Goal: Answer question/provide support

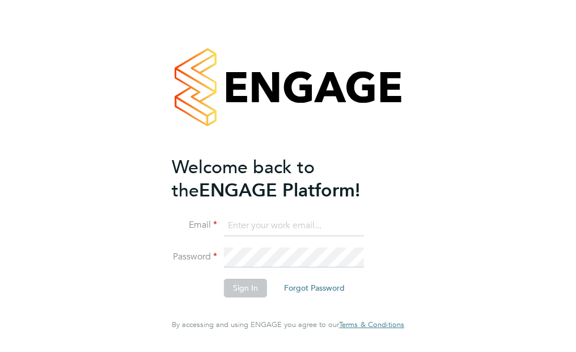
type input "[EMAIL_ADDRESS][PERSON_NAME][DOMAIN_NAME]"
click at [247, 289] on button "Sign In" at bounding box center [245, 288] width 43 height 18
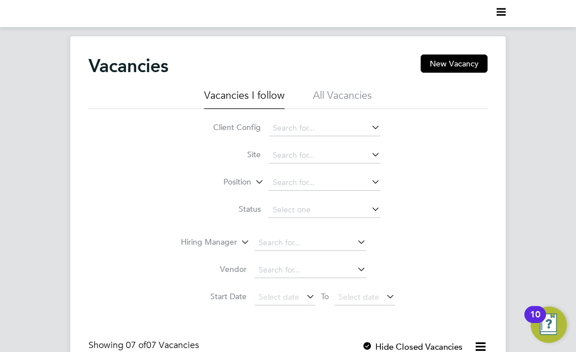
click at [356, 92] on li "All Vacancies" at bounding box center [342, 98] width 59 height 20
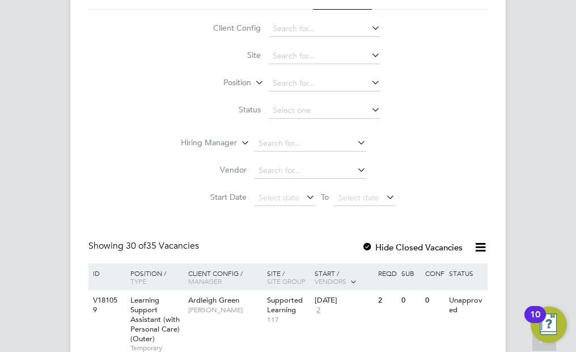
scroll to position [57, 0]
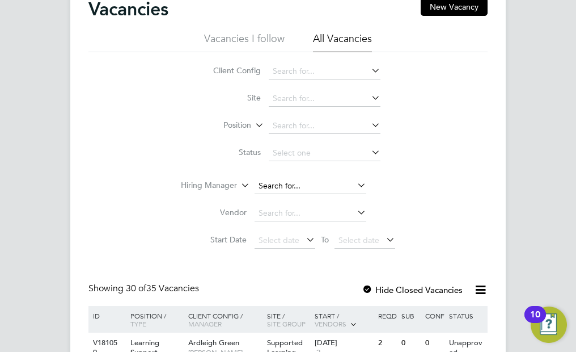
click at [269, 185] on input at bounding box center [311, 186] width 112 height 16
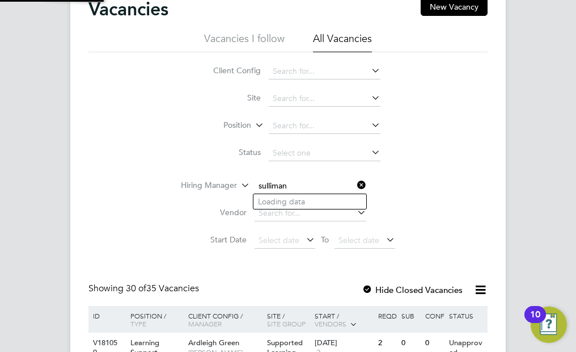
type input "Sulliman Peerbacos"
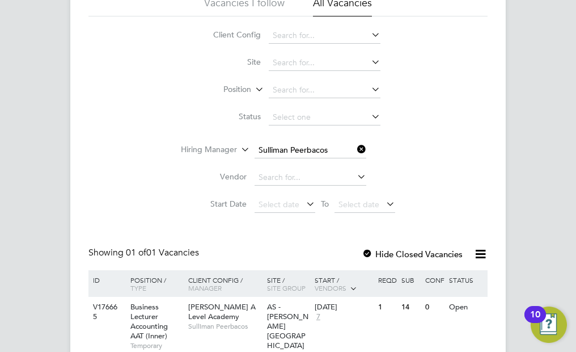
scroll to position [137, 0]
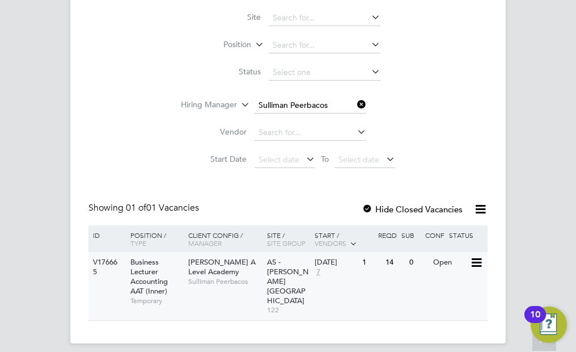
click at [231, 266] on span "Attlee A Level Academy" at bounding box center [221, 266] width 67 height 19
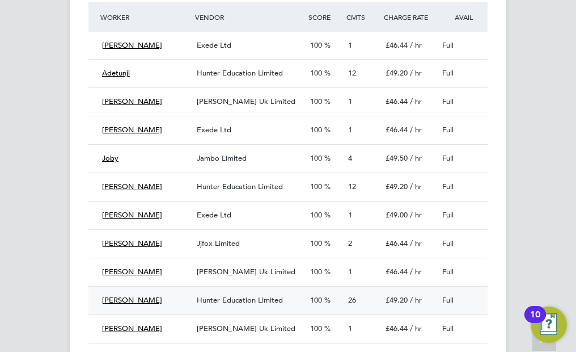
click at [249, 306] on div "Hunter Education Limited" at bounding box center [248, 300] width 113 height 19
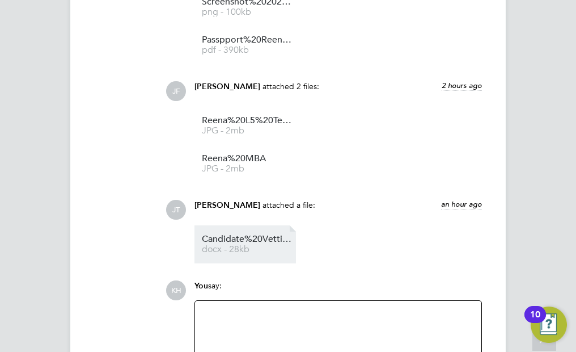
click at [250, 245] on span "docx - 28kb" at bounding box center [247, 249] width 91 height 9
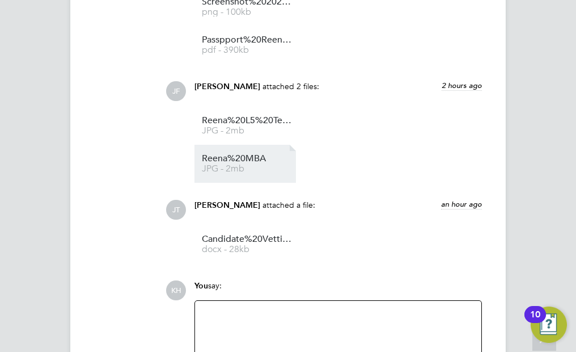
click at [231, 154] on span "Reena%20MBA" at bounding box center [247, 158] width 91 height 9
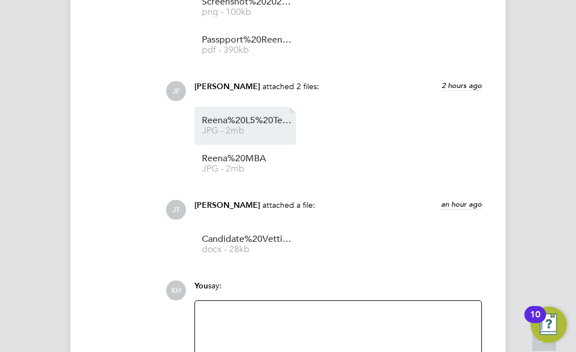
click at [240, 116] on span "Reena%20L5%20Teaching%20Cert%20Part%202%20" at bounding box center [247, 120] width 91 height 9
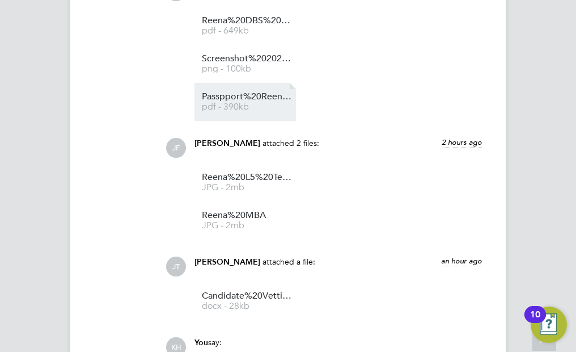
click at [221, 92] on link "Passpport%20Reena%20New pdf - 390kb" at bounding box center [247, 101] width 91 height 19
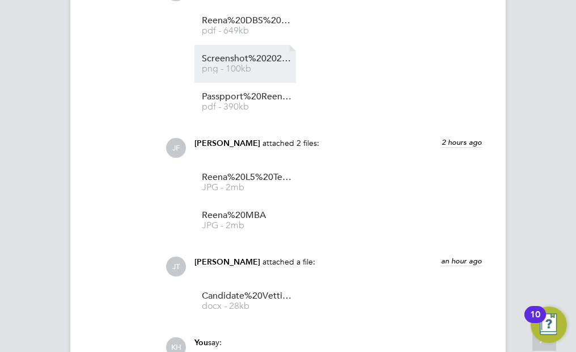
click at [237, 65] on span "png - 100kb" at bounding box center [247, 69] width 91 height 9
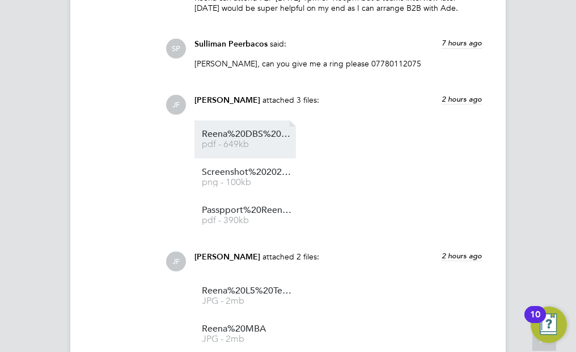
click at [251, 140] on span "pdf - 649kb" at bounding box center [247, 144] width 91 height 9
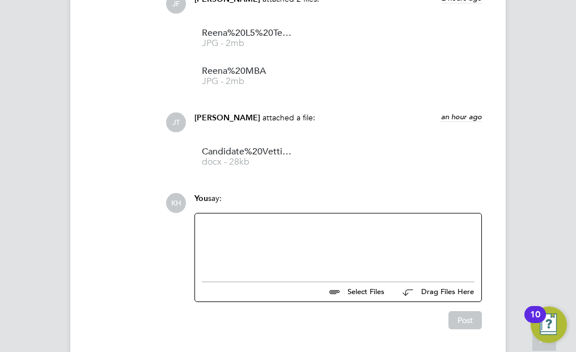
scroll to position [3024, 0]
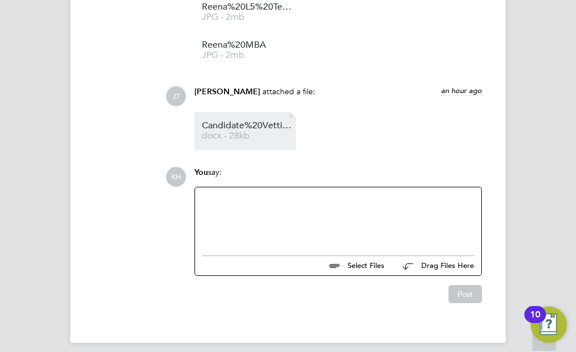
click at [258, 132] on span "docx - 28kb" at bounding box center [247, 136] width 91 height 9
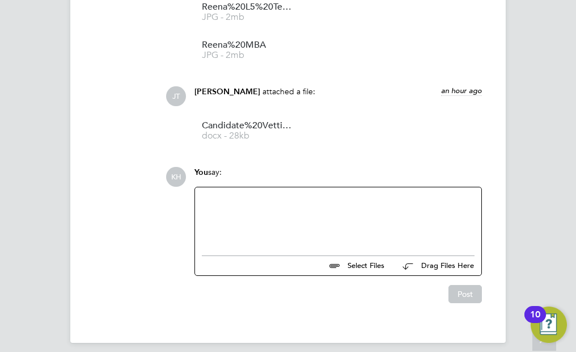
click at [273, 207] on div at bounding box center [338, 218] width 273 height 49
click at [205, 194] on div "hi this vetting is fine. thank you" at bounding box center [338, 218] width 273 height 49
click at [319, 204] on div at bounding box center [338, 209] width 273 height 10
click at [320, 214] on div "this vetting is fine. thank you" at bounding box center [338, 219] width 273 height 10
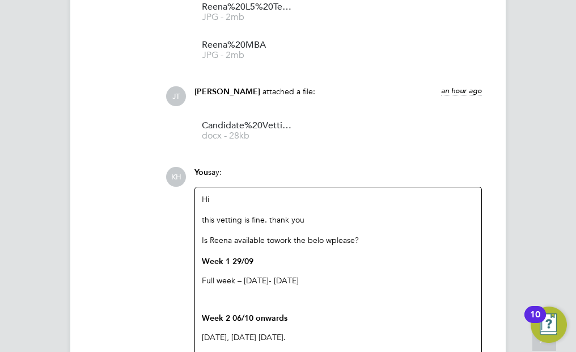
click at [276, 235] on div "Is Reena available towork the belo wplease?" at bounding box center [338, 240] width 273 height 10
click at [325, 235] on div "Is Reena available to work the belo wplease?" at bounding box center [338, 240] width 273 height 10
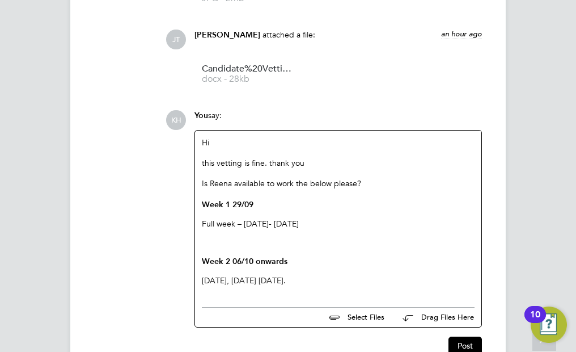
scroll to position [3131, 0]
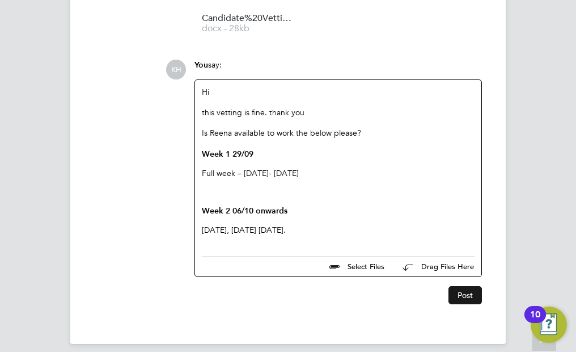
click at [474, 290] on button "Post" at bounding box center [465, 295] width 33 height 18
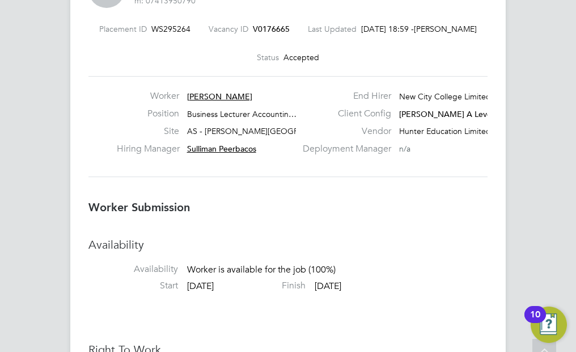
scroll to position [0, 0]
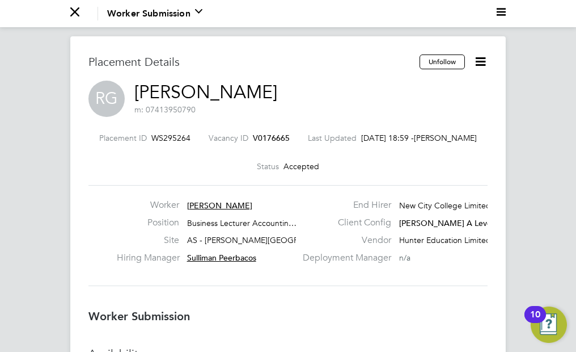
click at [476, 64] on icon at bounding box center [481, 61] width 14 height 14
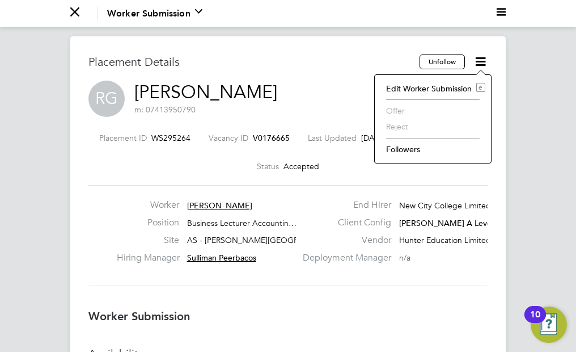
scroll to position [0, 100]
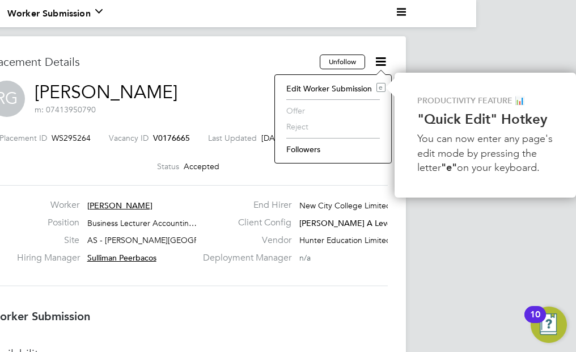
click at [311, 151] on li "Followers" at bounding box center [333, 149] width 105 height 16
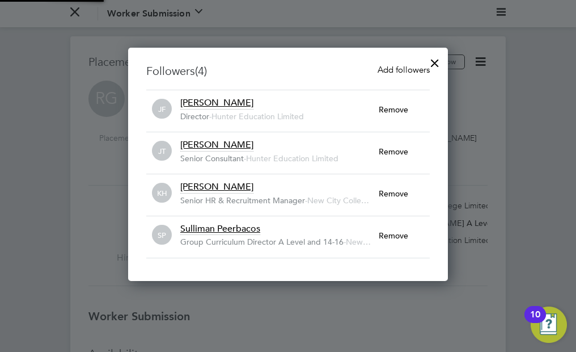
scroll to position [6, 6]
click at [381, 74] on span "Add followers" at bounding box center [404, 69] width 52 height 11
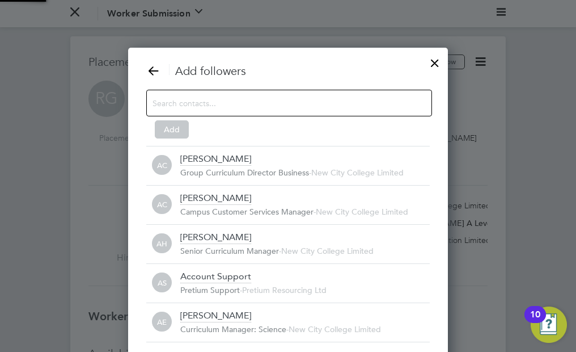
scroll to position [12, 250]
click at [345, 99] on input at bounding box center [280, 102] width 255 height 15
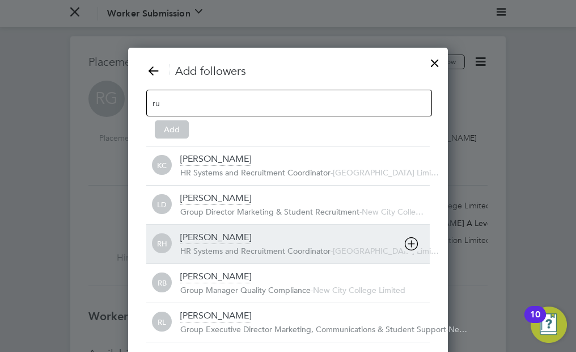
type input "ru"
click at [217, 234] on div "Rufena Haque" at bounding box center [215, 237] width 71 height 12
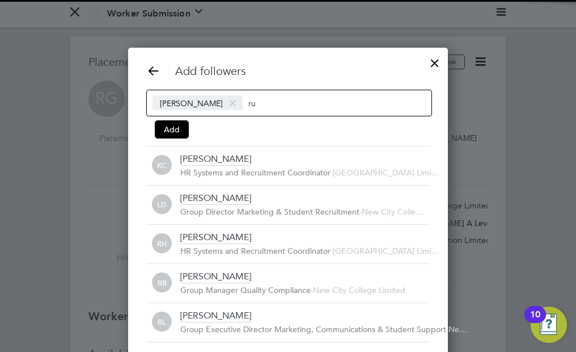
click at [252, 107] on input "ru" at bounding box center [283, 102] width 71 height 15
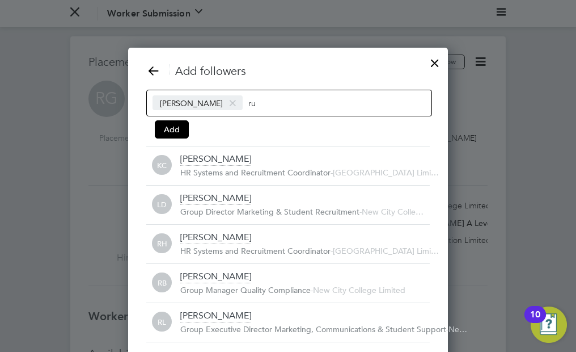
type input "r"
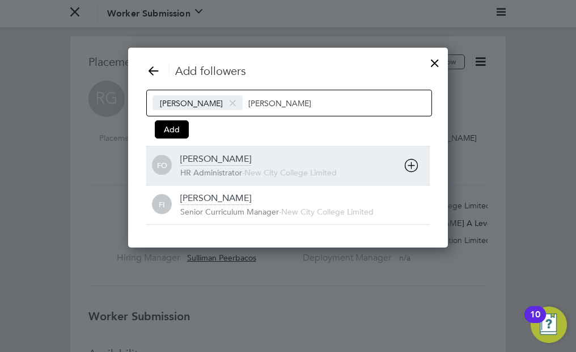
type input "fran"
click at [237, 154] on div "Francesca O'Riordan" at bounding box center [215, 159] width 71 height 12
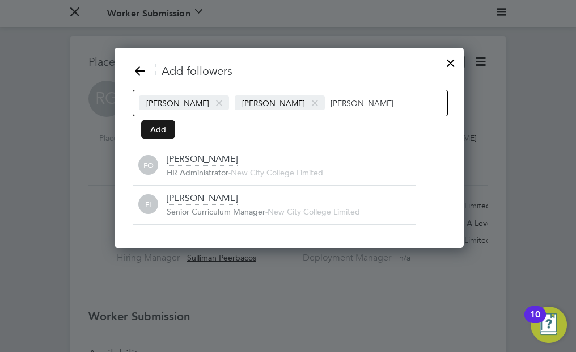
click at [167, 132] on button "Add" at bounding box center [158, 129] width 34 height 18
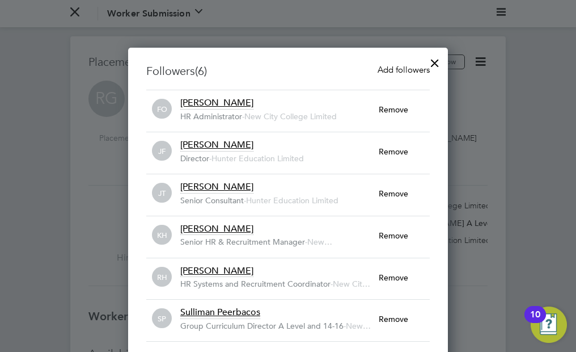
click at [436, 66] on div at bounding box center [435, 60] width 20 height 20
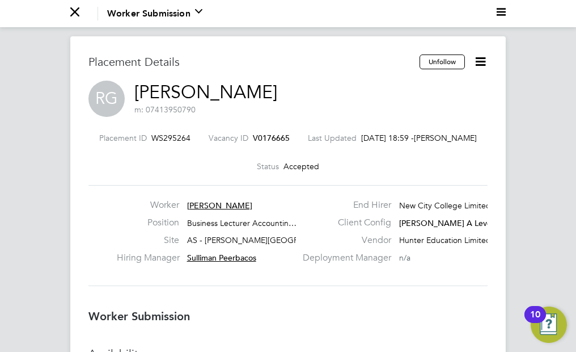
click at [70, 12] on icon "Main navigation" at bounding box center [74, 11] width 9 height 9
